Goal: Navigation & Orientation: Go to known website

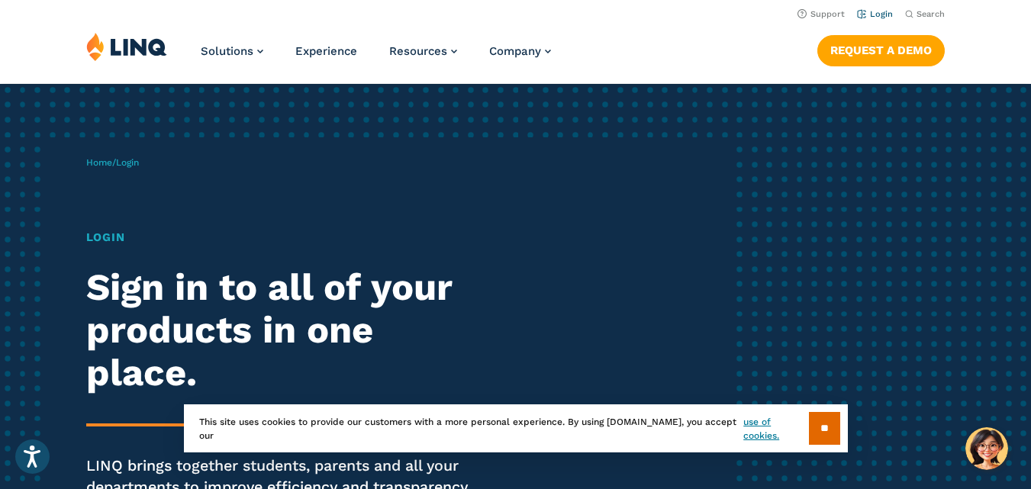
click at [871, 11] on link "Login" at bounding box center [875, 14] width 36 height 10
